Goal: Task Accomplishment & Management: Use online tool/utility

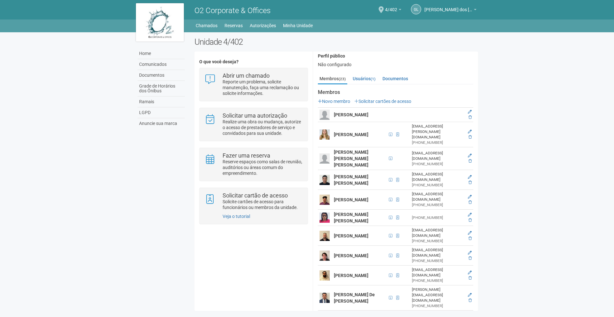
scroll to position [69, 0]
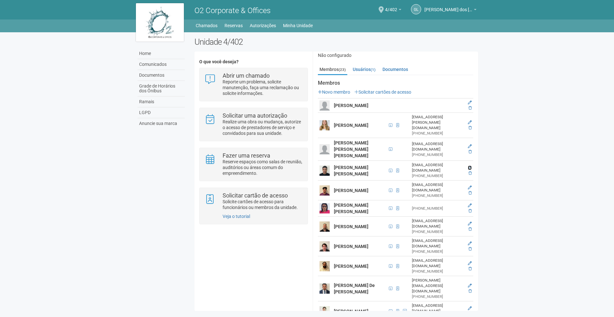
click at [469, 166] on icon at bounding box center [470, 168] width 4 height 4
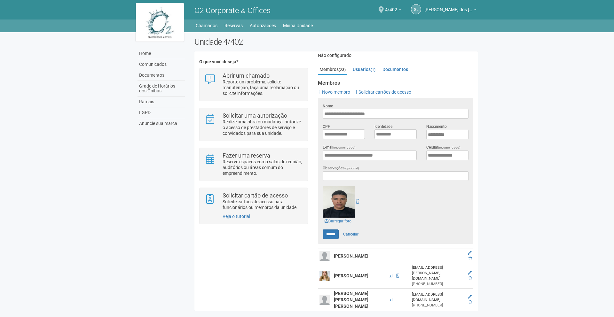
scroll to position [0, 0]
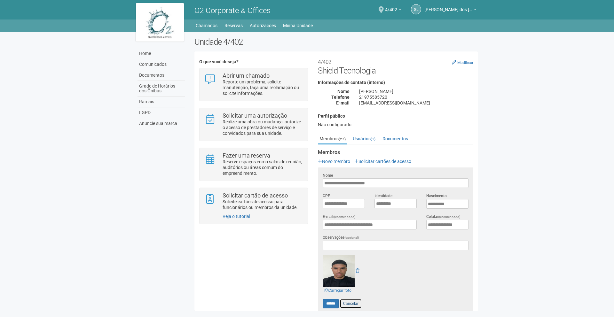
click at [354, 304] on link "Cancelar" at bounding box center [351, 304] width 22 height 10
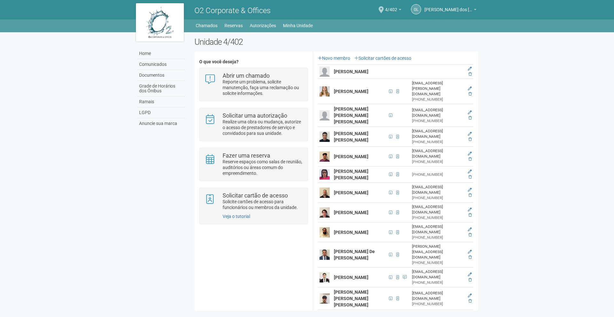
scroll to position [229, 0]
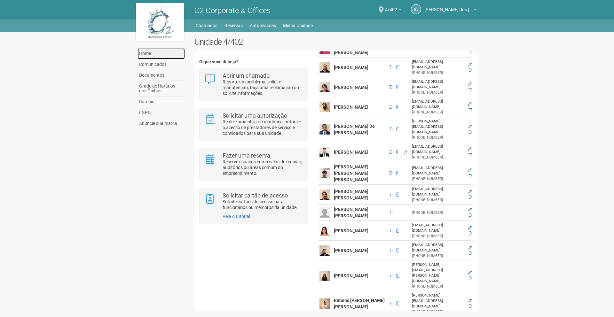
click at [142, 53] on link "Home" at bounding box center [161, 53] width 47 height 11
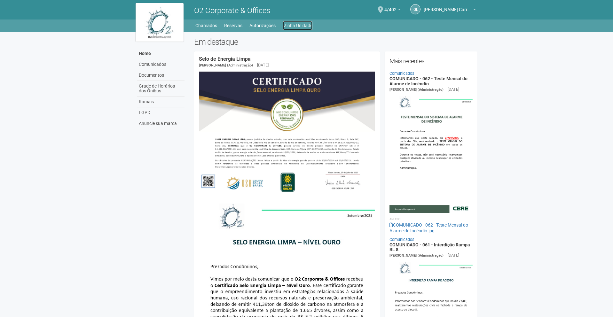
click at [292, 26] on link "Minha Unidade" at bounding box center [298, 25] width 30 height 9
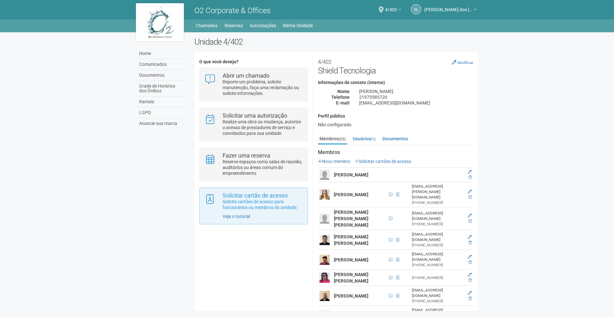
click at [259, 211] on div "Solicitar cartão de acesso Solicite cartões de acesso para funcionários ou memb…" at bounding box center [253, 206] width 108 height 37
click at [252, 198] on strong "Solicitar cartão de acesso" at bounding box center [255, 195] width 65 height 7
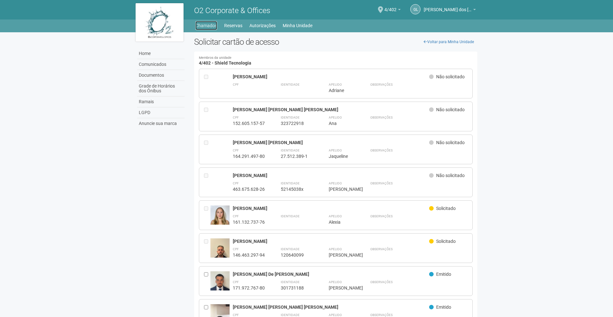
click at [204, 26] on link "Chamados" at bounding box center [206, 25] width 22 height 9
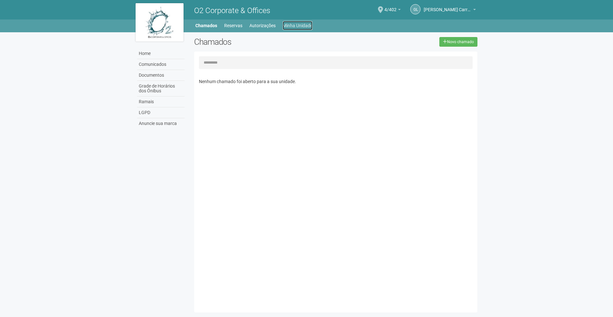
click at [304, 26] on link "Minha Unidade" at bounding box center [298, 25] width 30 height 9
